Goal: Task Accomplishment & Management: Manage account settings

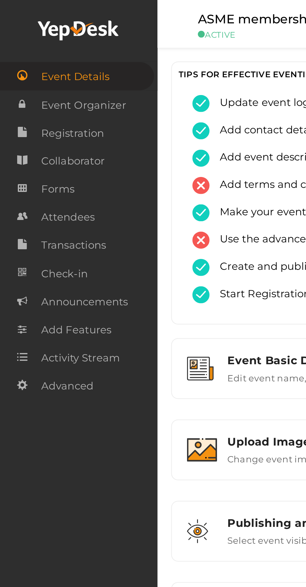
click at [47, 101] on link "Attendees" at bounding box center [36, 99] width 72 height 13
